Goal: Find contact information: Find contact information

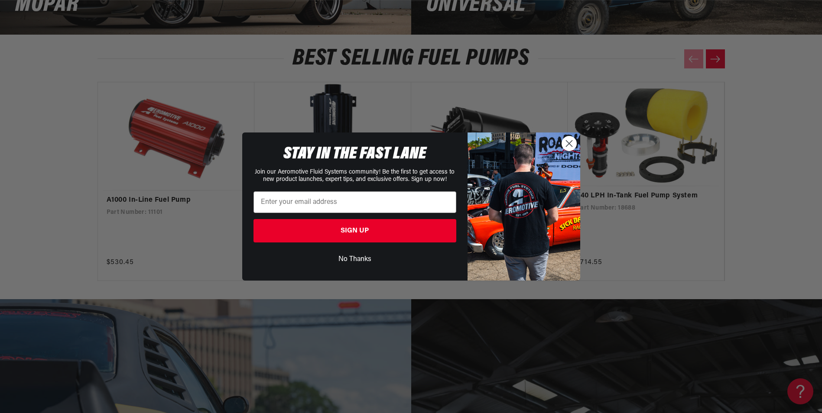
scroll to position [1516, 0]
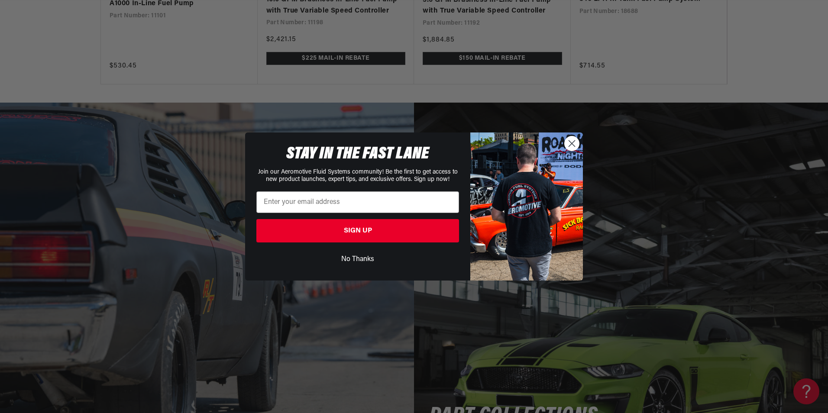
click at [366, 256] on button "No Thanks" at bounding box center [358, 259] width 203 height 16
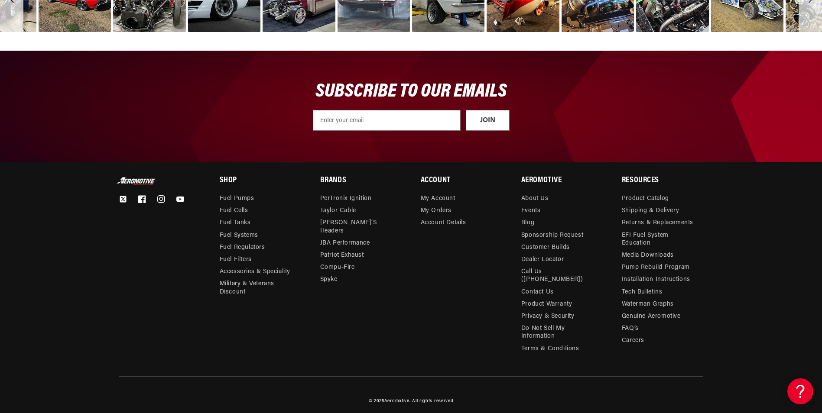
scroll to position [0, 0]
click at [541, 286] on link "Contact Us" at bounding box center [537, 292] width 32 height 12
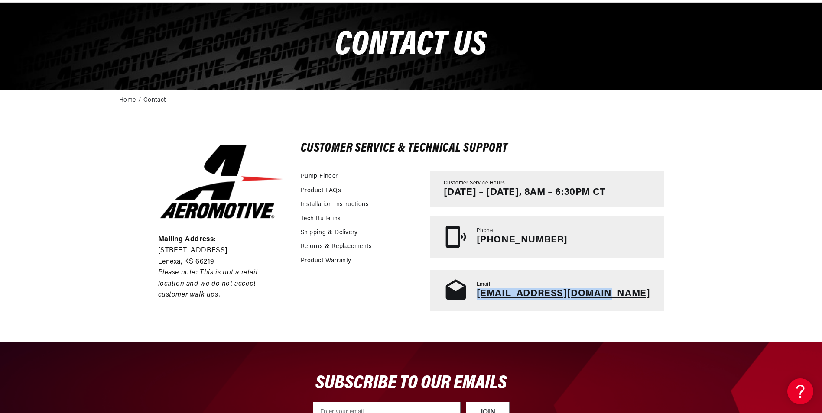
drag, startPoint x: 643, startPoint y: 297, endPoint x: 521, endPoint y: 296, distance: 122.6
click at [521, 296] on div "Email tech@aeromotiveinc.com" at bounding box center [547, 291] width 234 height 42
copy link "tech@aeromotiveinc.com"
